Goal: Complete application form

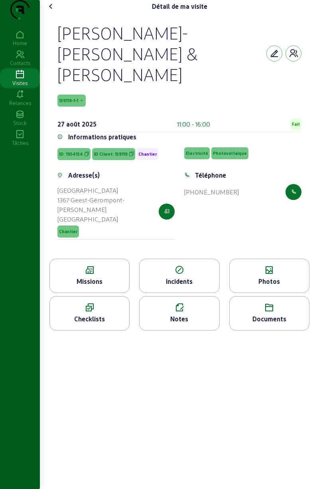
click at [70, 308] on div "Checklists" at bounding box center [89, 313] width 80 height 34
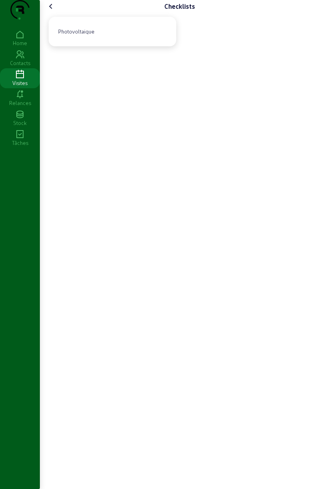
click at [78, 38] on div "Photovoltaique" at bounding box center [76, 32] width 43 height 14
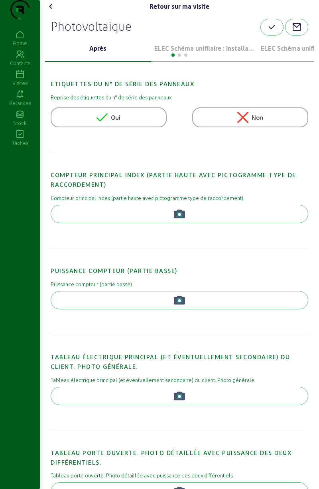
click at [234, 59] on div at bounding box center [180, 54] width 270 height 10
click at [230, 59] on div at bounding box center [180, 54] width 270 height 10
click at [229, 53] on p "ELEC Schéma unifilaire : Installation 1" at bounding box center [204, 49] width 100 height 10
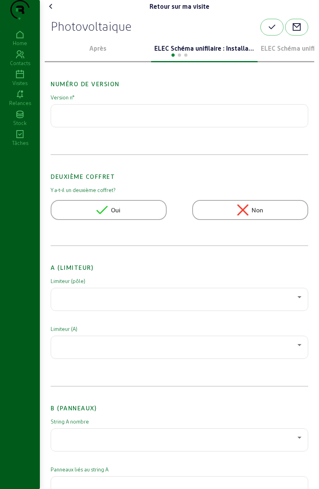
click at [226, 59] on div at bounding box center [180, 54] width 270 height 10
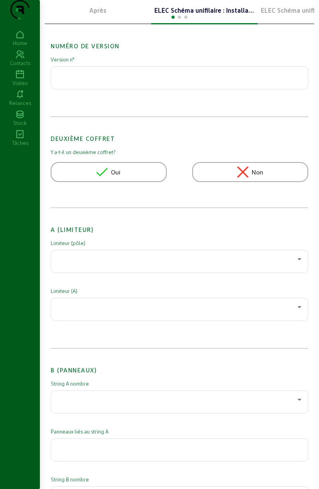
scroll to position [38, 0]
click at [237, 263] on div at bounding box center [177, 259] width 240 height 10
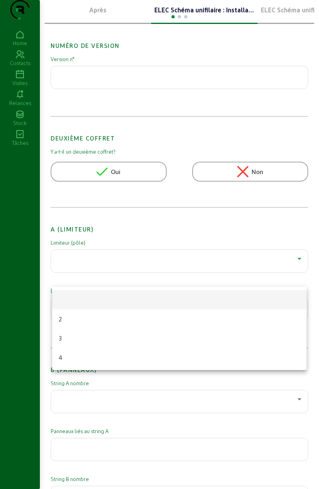
click at [185, 229] on div at bounding box center [159, 244] width 319 height 489
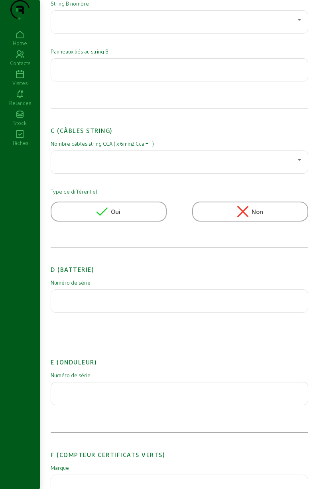
scroll to position [525, 0]
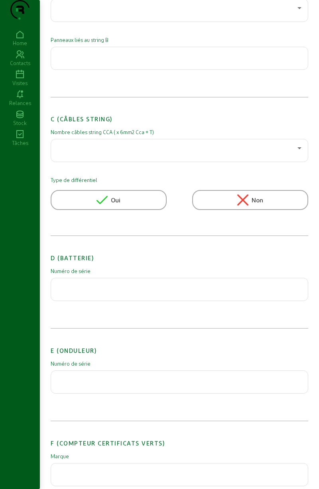
click at [125, 384] on input "text" at bounding box center [179, 380] width 244 height 10
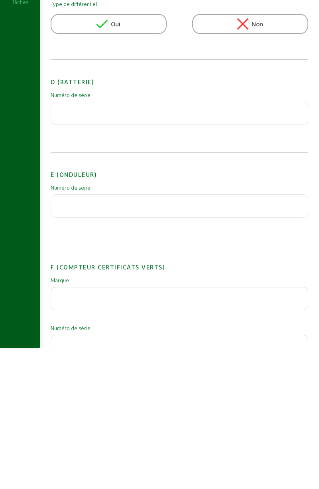
scroll to position [601, 0]
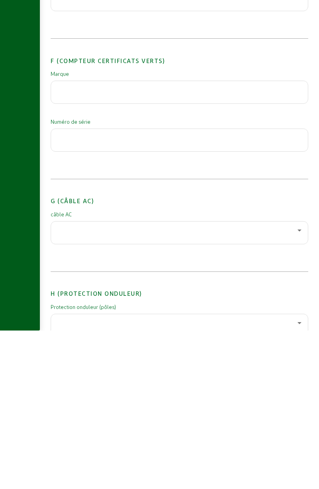
type input "3020353505"
click at [157, 394] on div at bounding box center [177, 389] width 240 height 10
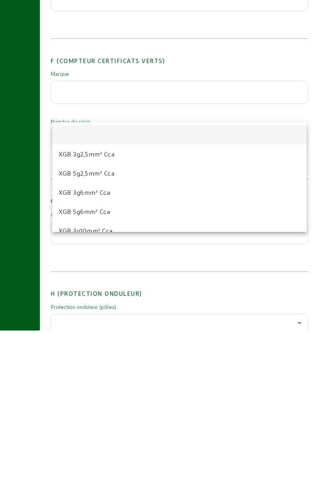
scroll to position [750, 0]
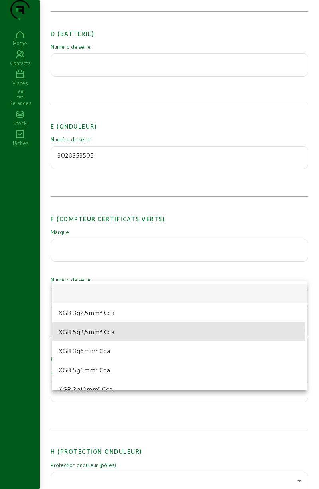
click at [131, 331] on mat-option "XGB 5g2,5mm² Cca" at bounding box center [179, 331] width 255 height 19
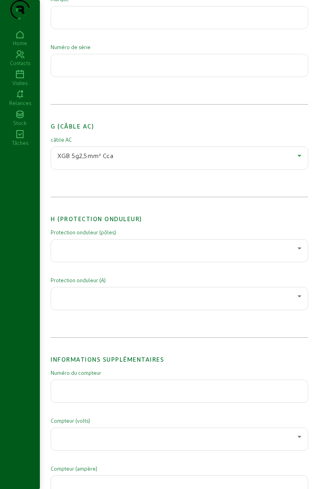
scroll to position [987, 0]
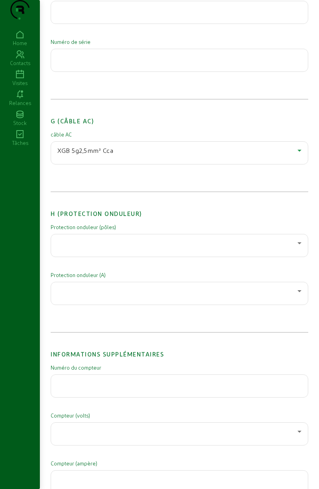
click at [154, 248] on div at bounding box center [177, 243] width 240 height 10
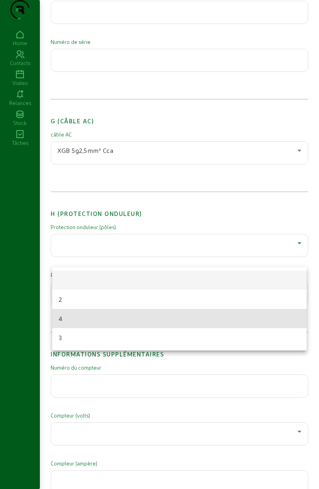
click at [90, 316] on mat-option "4" at bounding box center [179, 318] width 255 height 19
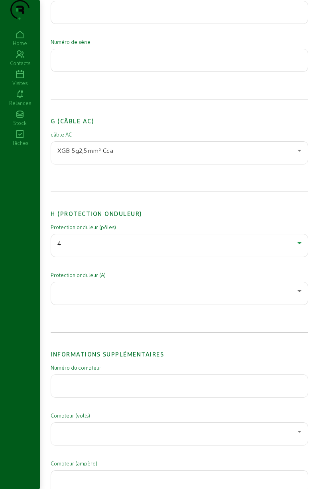
click at [125, 296] on div at bounding box center [177, 291] width 240 height 10
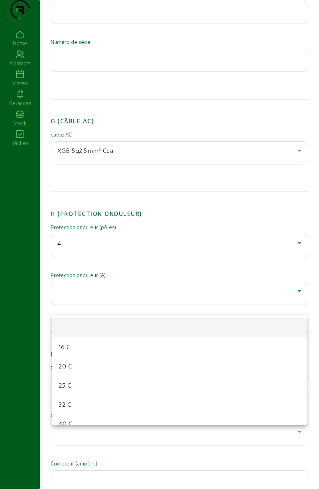
click at [93, 369] on mat-option "20 C" at bounding box center [179, 365] width 255 height 19
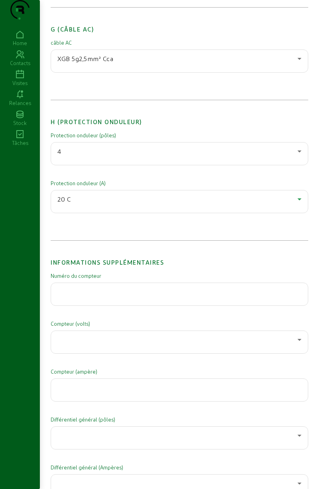
scroll to position [1078, 0]
click at [143, 297] on input "text" at bounding box center [179, 293] width 244 height 10
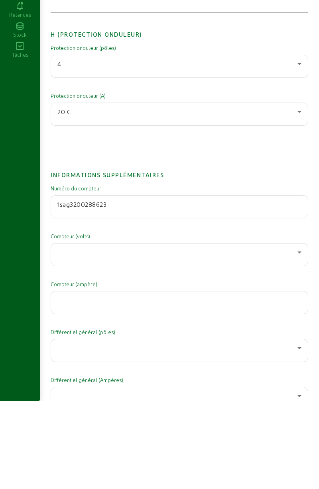
type input "1sag3200288623"
click at [134, 345] on div at bounding box center [177, 341] width 240 height 10
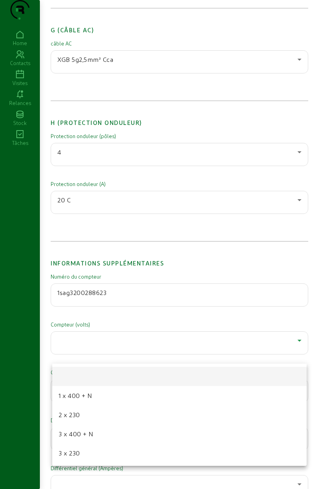
click at [103, 431] on mat-option "3 x 400 + N" at bounding box center [179, 433] width 255 height 19
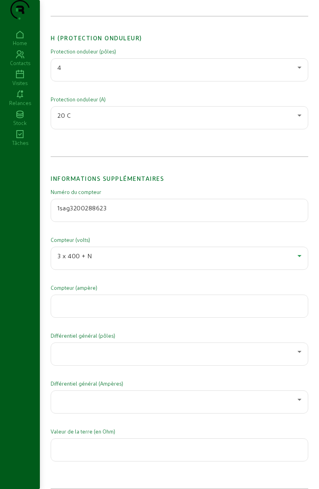
scroll to position [1170, 0]
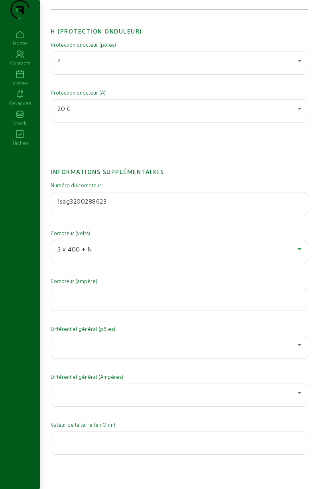
click at [137, 302] on input "number" at bounding box center [179, 297] width 244 height 10
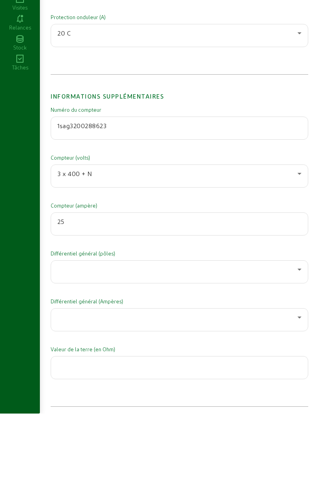
type input "25"
click at [133, 350] on div at bounding box center [177, 345] width 240 height 10
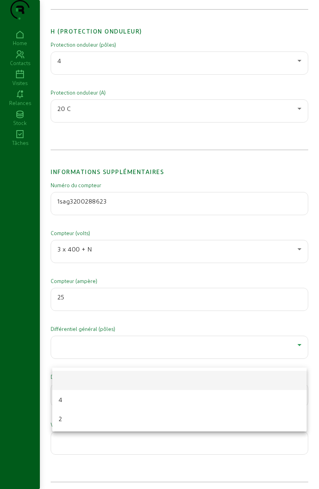
click at [91, 394] on mat-option "4" at bounding box center [179, 399] width 255 height 19
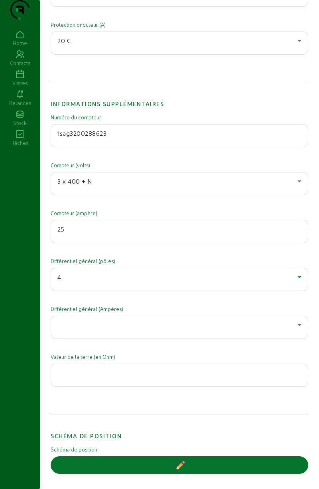
scroll to position [1239, 0]
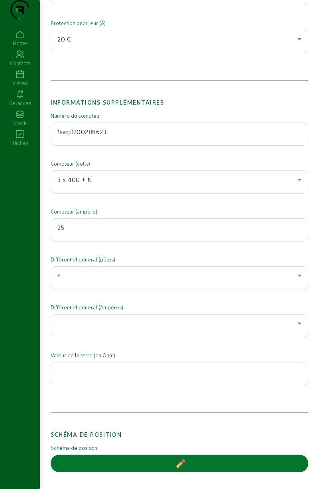
click at [139, 328] on div at bounding box center [177, 324] width 240 height 10
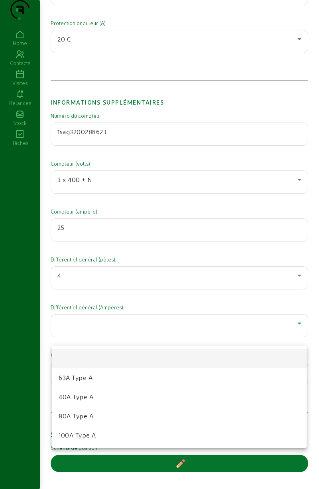
click at [100, 398] on mat-option "40A Type A" at bounding box center [179, 396] width 255 height 19
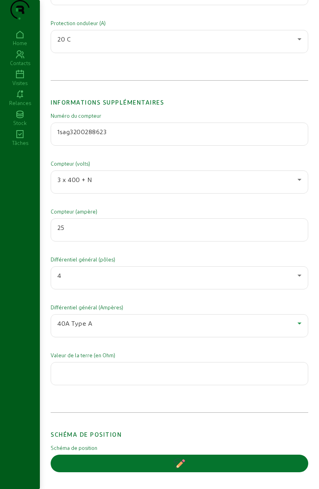
click at [122, 376] on input "number" at bounding box center [179, 371] width 244 height 10
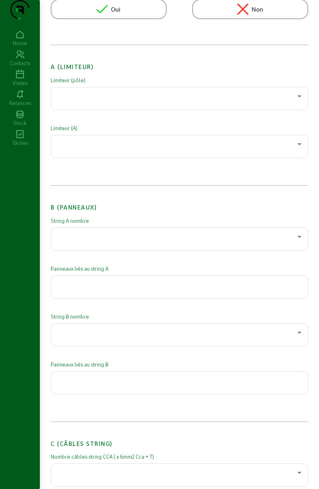
scroll to position [0, 0]
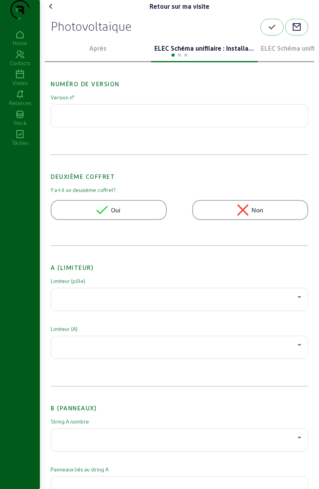
type input "12"
click at [262, 36] on button "button" at bounding box center [272, 27] width 23 height 17
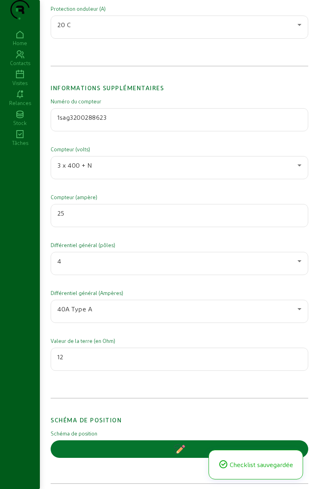
scroll to position [1443, 0]
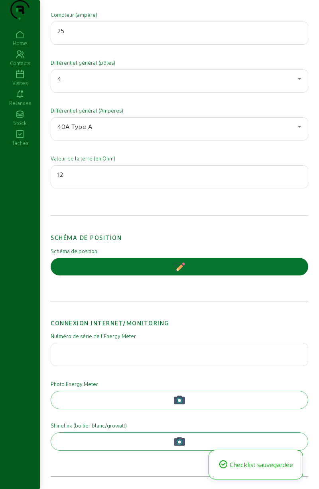
click at [206, 273] on button "button" at bounding box center [180, 267] width 258 height 18
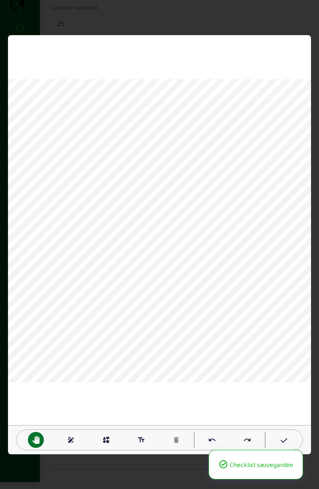
scroll to position [0, 0]
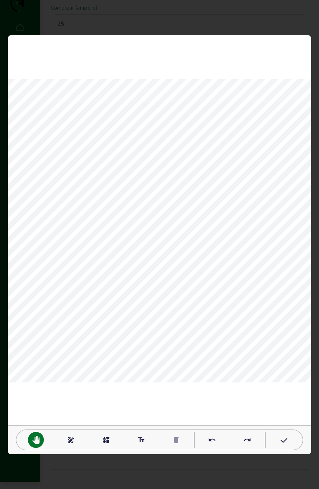
click at [61, 6] on div at bounding box center [159, 244] width 319 height 489
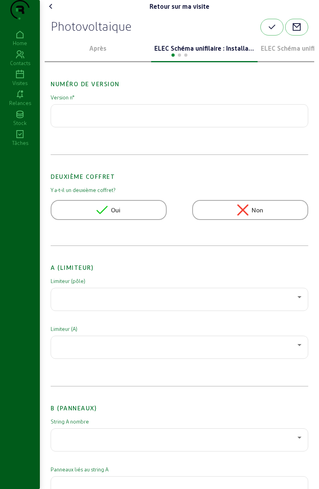
click at [265, 36] on button "button" at bounding box center [272, 27] width 23 height 17
click at [17, 87] on div "Visites" at bounding box center [20, 82] width 40 height 7
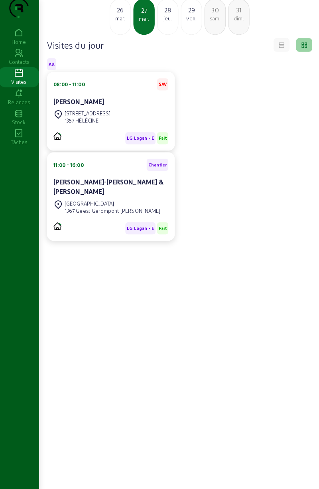
scroll to position [54, 0]
